Goal: Browse casually

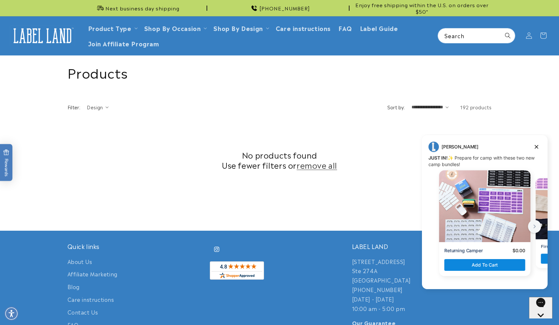
scroll to position [164, 0]
